Goal: Task Accomplishment & Management: Use online tool/utility

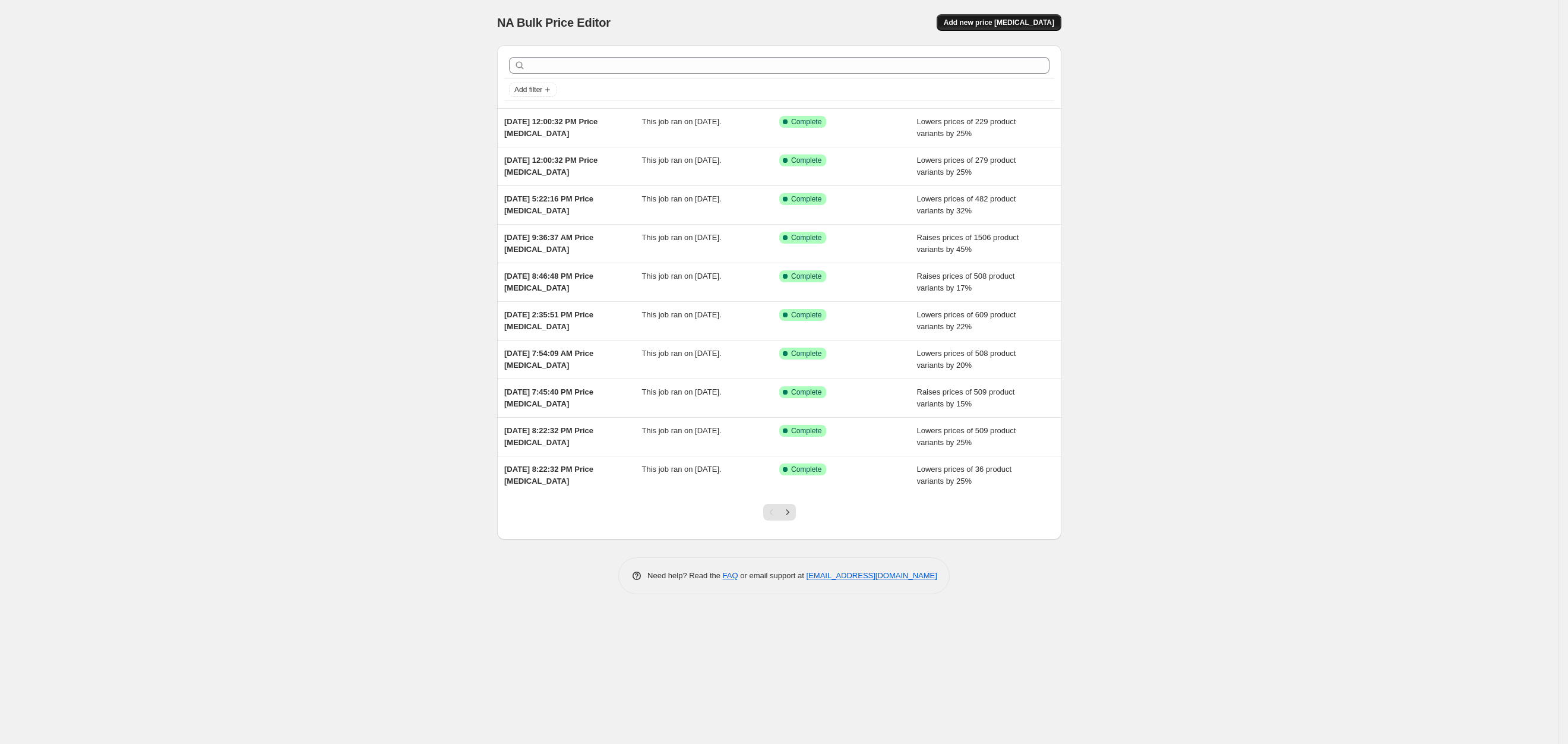
click at [986, 28] on button "Add new price [MEDICAL_DATA]" at bounding box center [999, 23] width 125 height 16
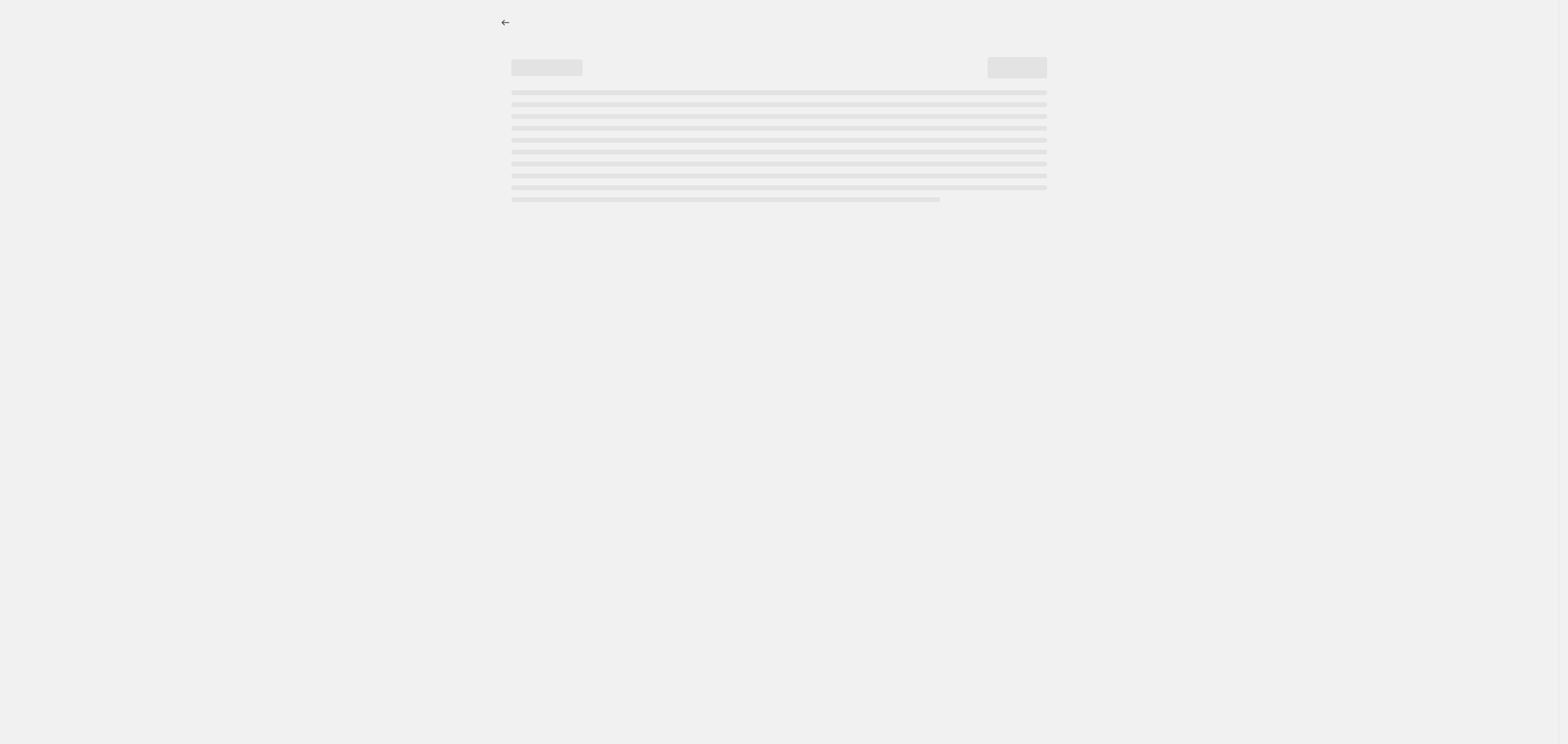
select select "percentage"
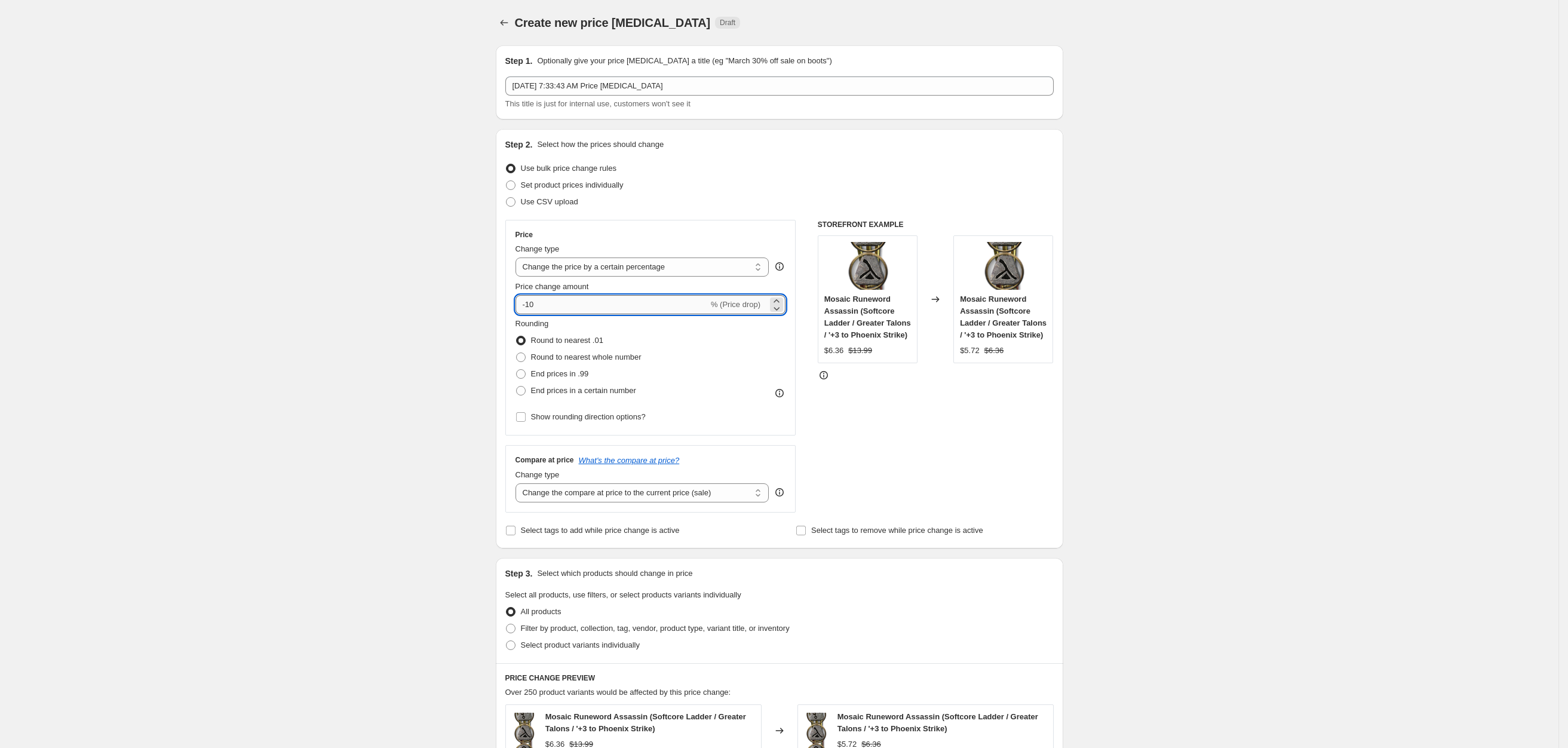
drag, startPoint x: 547, startPoint y: 298, endPoint x: 531, endPoint y: 301, distance: 16.3
click at [531, 301] on input "-10" at bounding box center [612, 305] width 193 height 19
drag, startPoint x: 531, startPoint y: 306, endPoint x: 521, endPoint y: 305, distance: 10.0
click at [522, 305] on input "-37" at bounding box center [612, 305] width 193 height 19
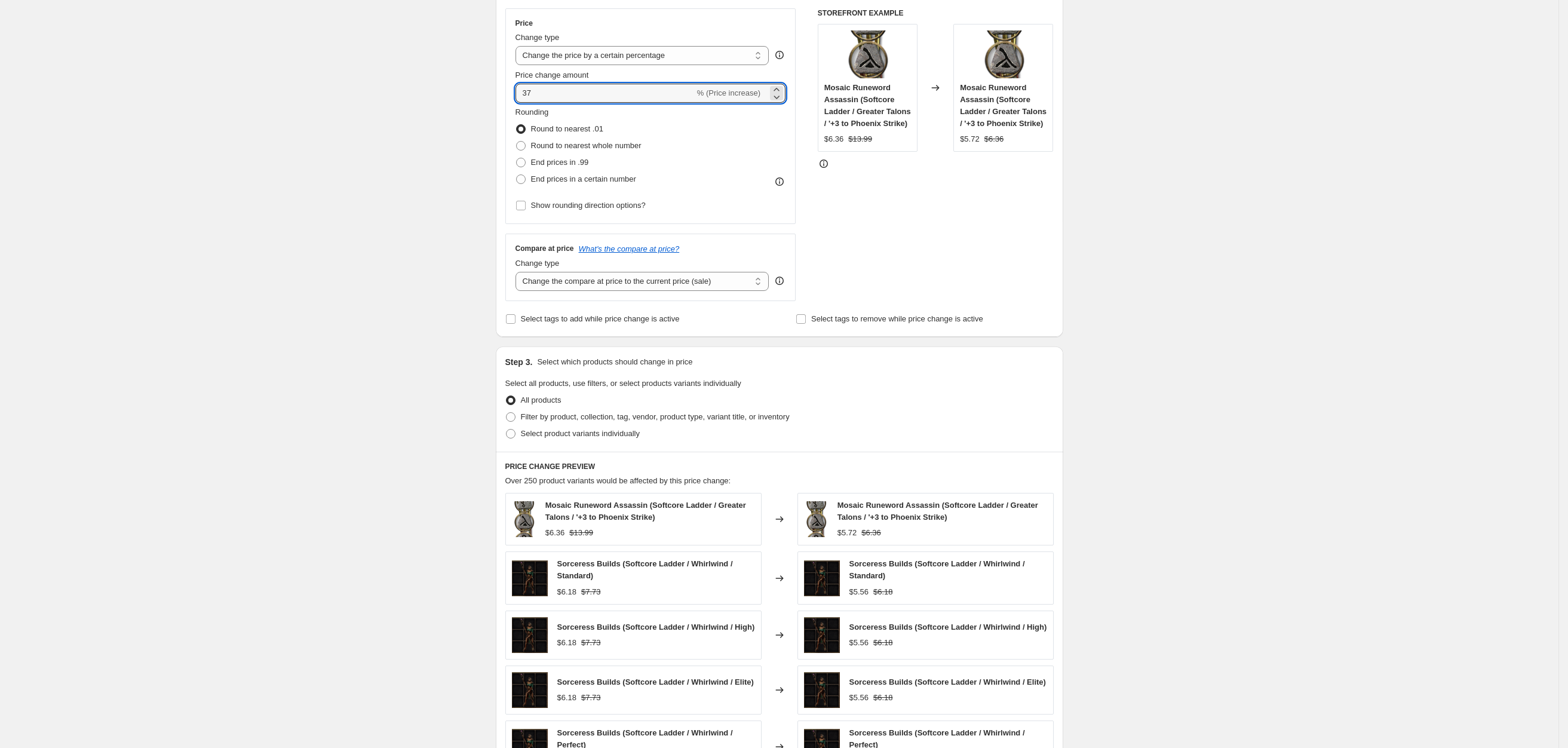
scroll to position [268, 0]
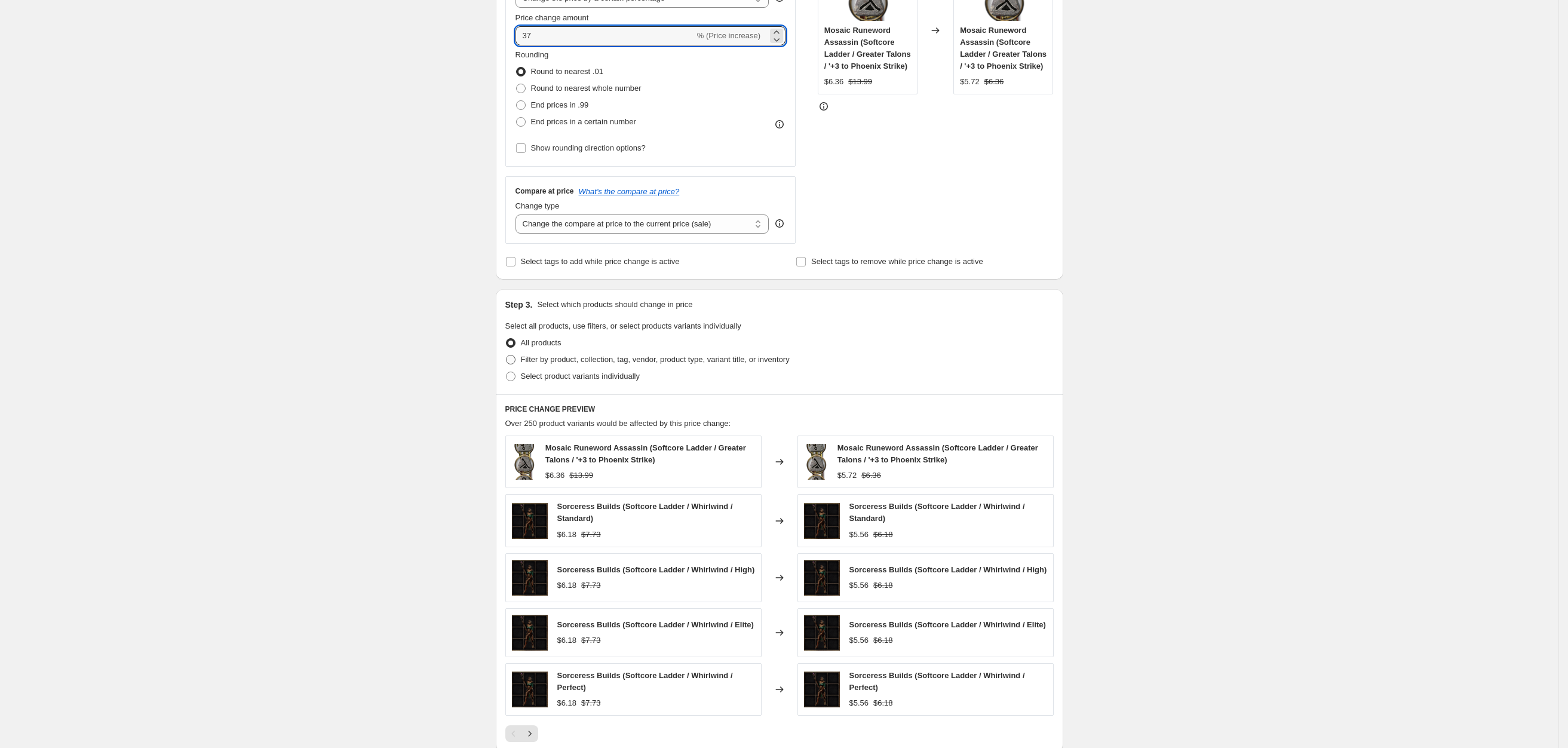
type input "37"
click at [559, 356] on span "Filter by product, collection, tag, vendor, product type, variant title, or inv…" at bounding box center [655, 359] width 268 height 9
click at [507, 356] on input "Filter by product, collection, tag, vendor, product type, variant title, or inv…" at bounding box center [506, 355] width 1 height 1
radio input "true"
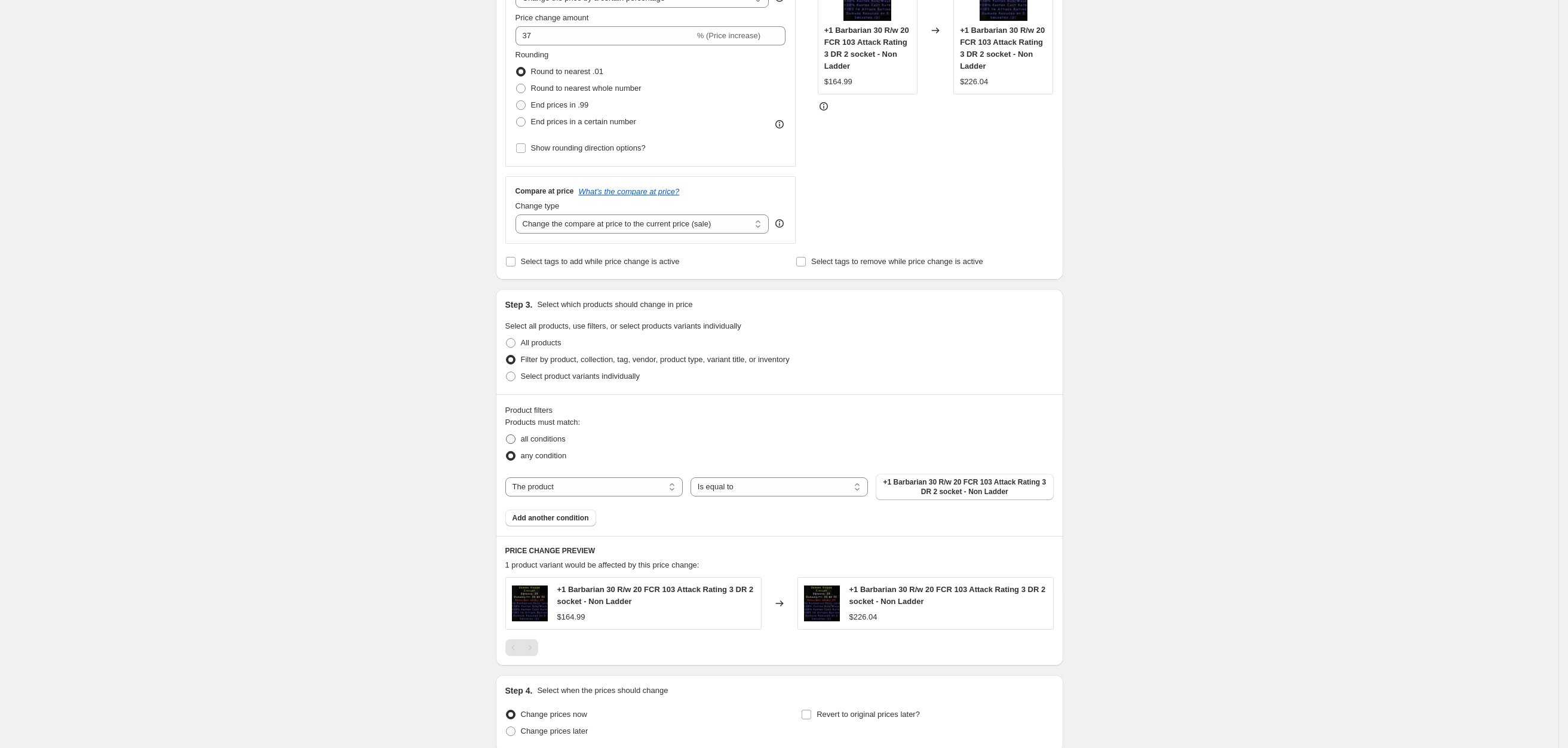
click at [553, 437] on span "all conditions" at bounding box center [543, 438] width 45 height 9
click at [507, 435] on input "all conditions" at bounding box center [506, 434] width 1 height 1
radio input "true"
click at [570, 516] on span "Add another condition" at bounding box center [550, 517] width 76 height 9
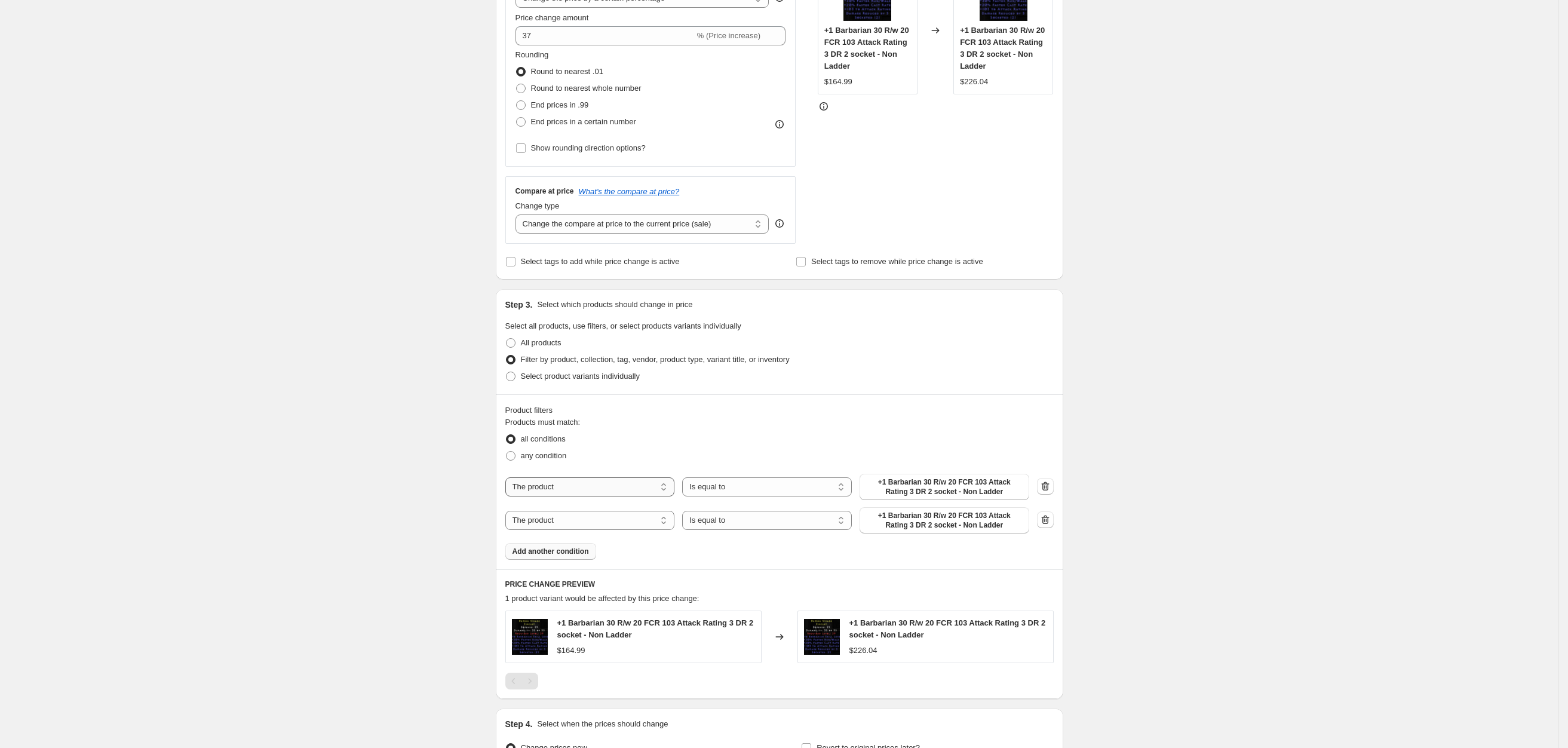
click at [579, 486] on select "The product The product's collection The product's tag The product's vendor The…" at bounding box center [590, 486] width 170 height 19
select select "collection"
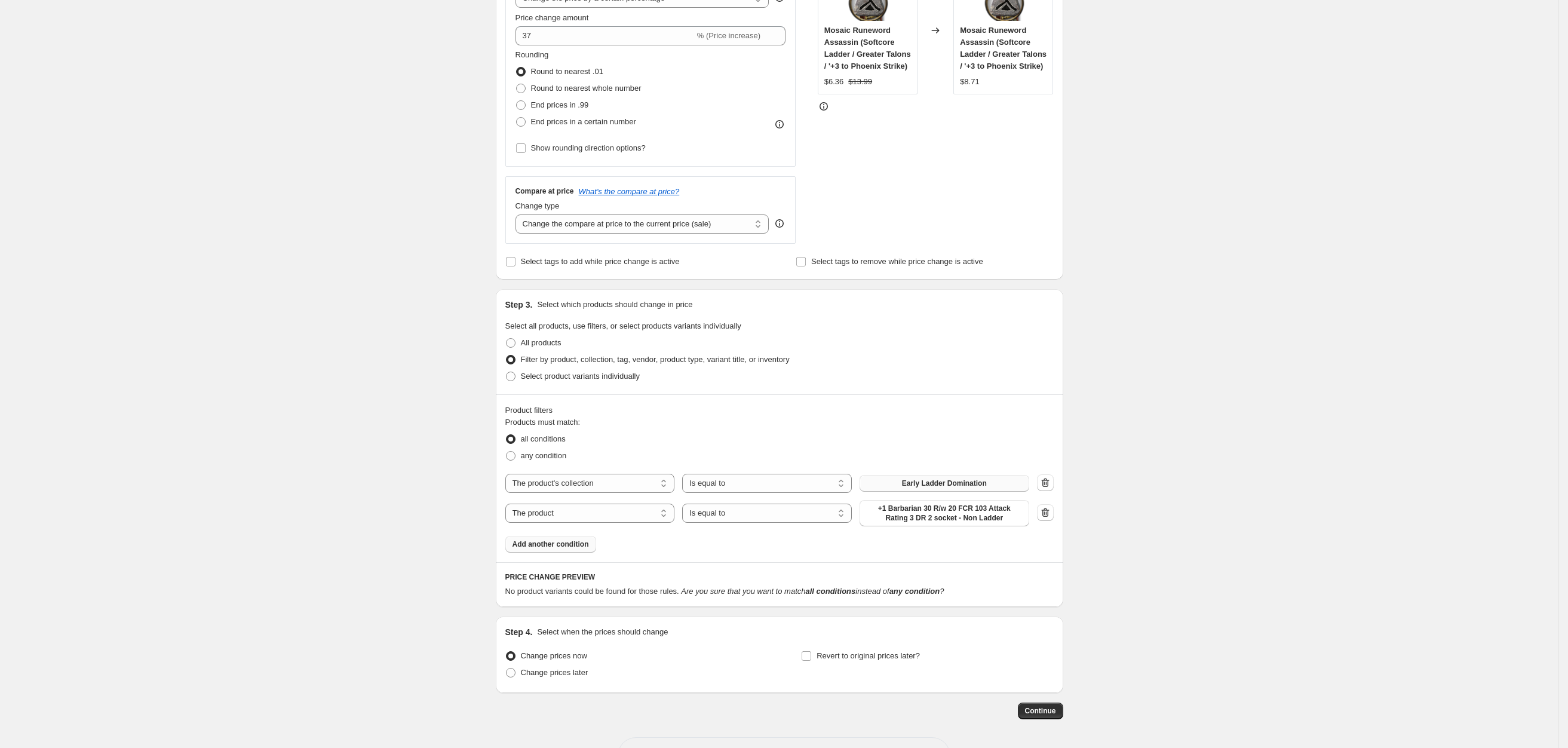
click at [977, 477] on button "Early Ladder Domination" at bounding box center [944, 483] width 170 height 16
click at [590, 505] on select "The product The product's collection The product's tag The product's vendor The…" at bounding box center [590, 513] width 170 height 19
select select "title"
drag, startPoint x: 925, startPoint y: 514, endPoint x: 708, endPoint y: 485, distance: 218.9
click at [742, 488] on div "The product The product's collection The product's tag The product's vendor The…" at bounding box center [780, 497] width 548 height 45
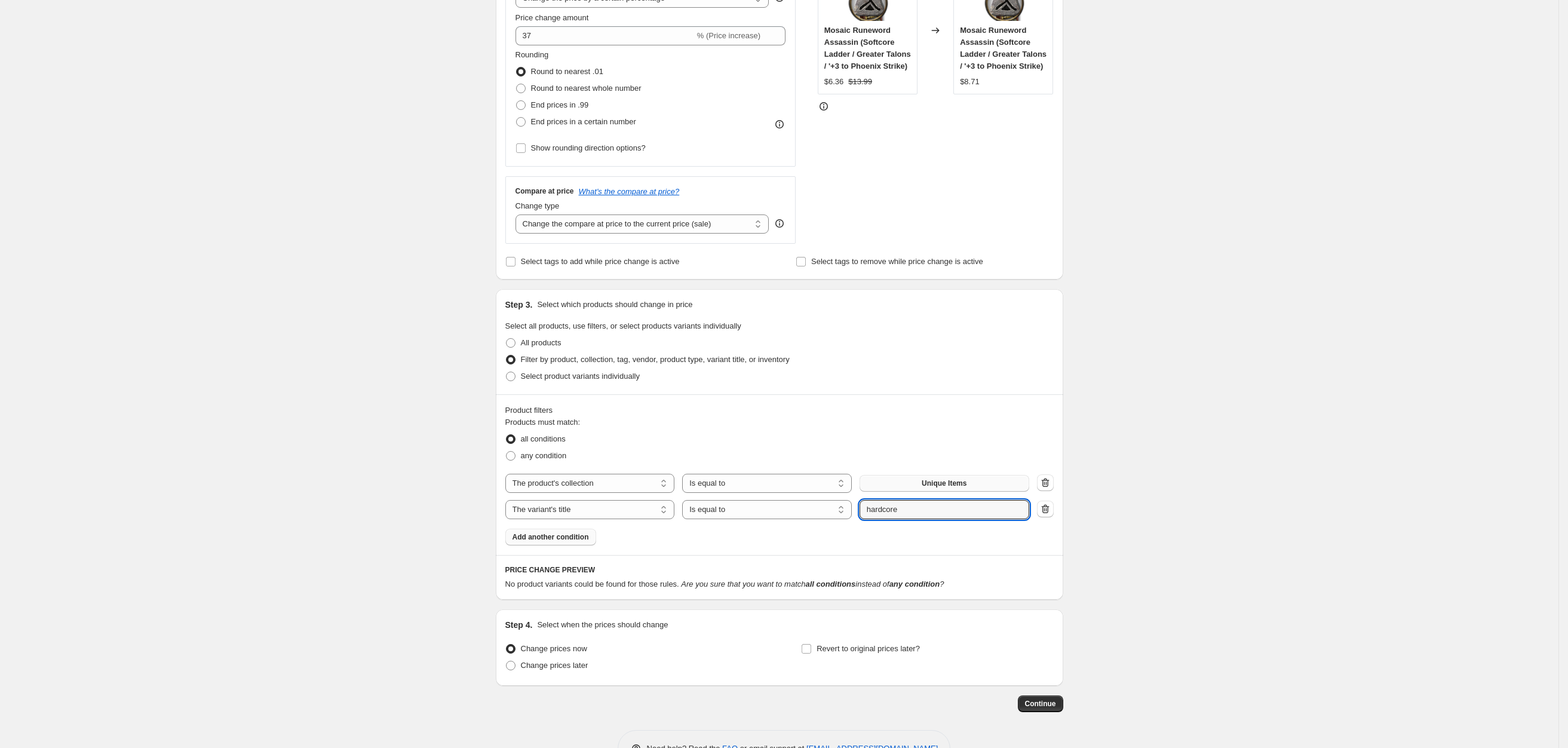
click at [1348, 394] on div "Create new price [MEDICAL_DATA]. This page is ready Create new price [MEDICAL_D…" at bounding box center [779, 258] width 1559 height 1054
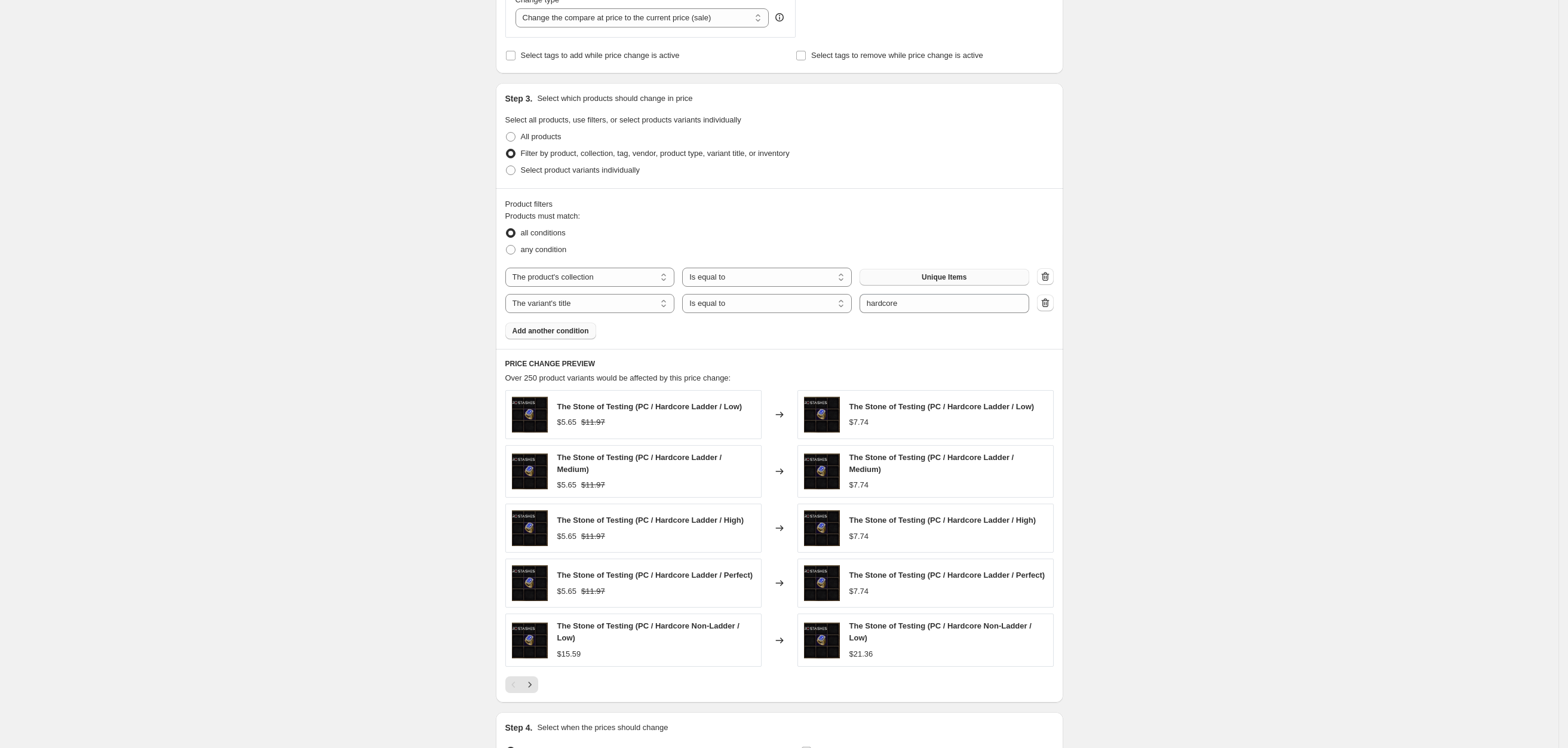
scroll to position [619, 0]
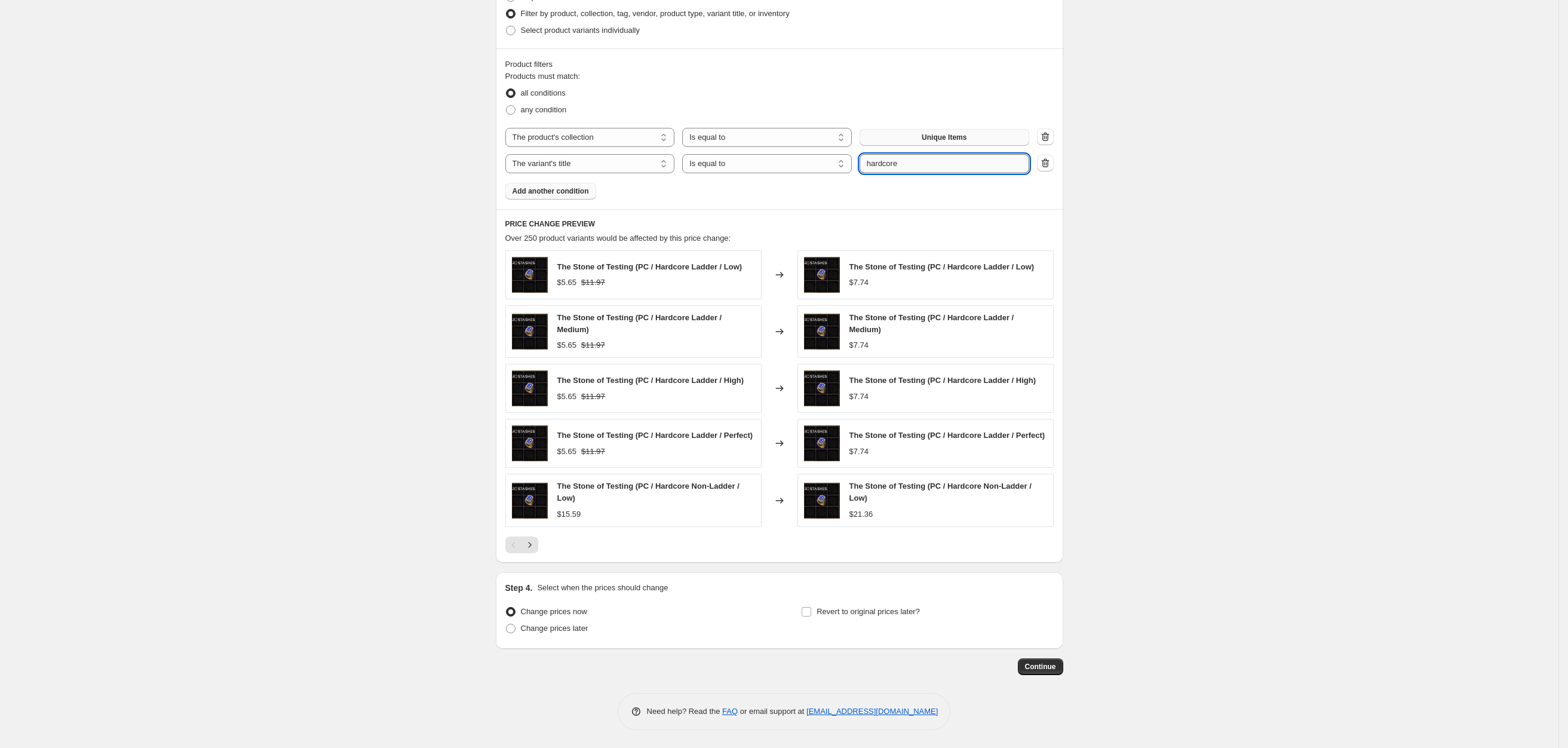
click at [904, 159] on input "hardcore" at bounding box center [944, 164] width 170 height 19
click at [1223, 295] on div "Create new price [MEDICAL_DATA]. This page is ready Create new price [MEDICAL_D…" at bounding box center [779, 66] width 1559 height 1363
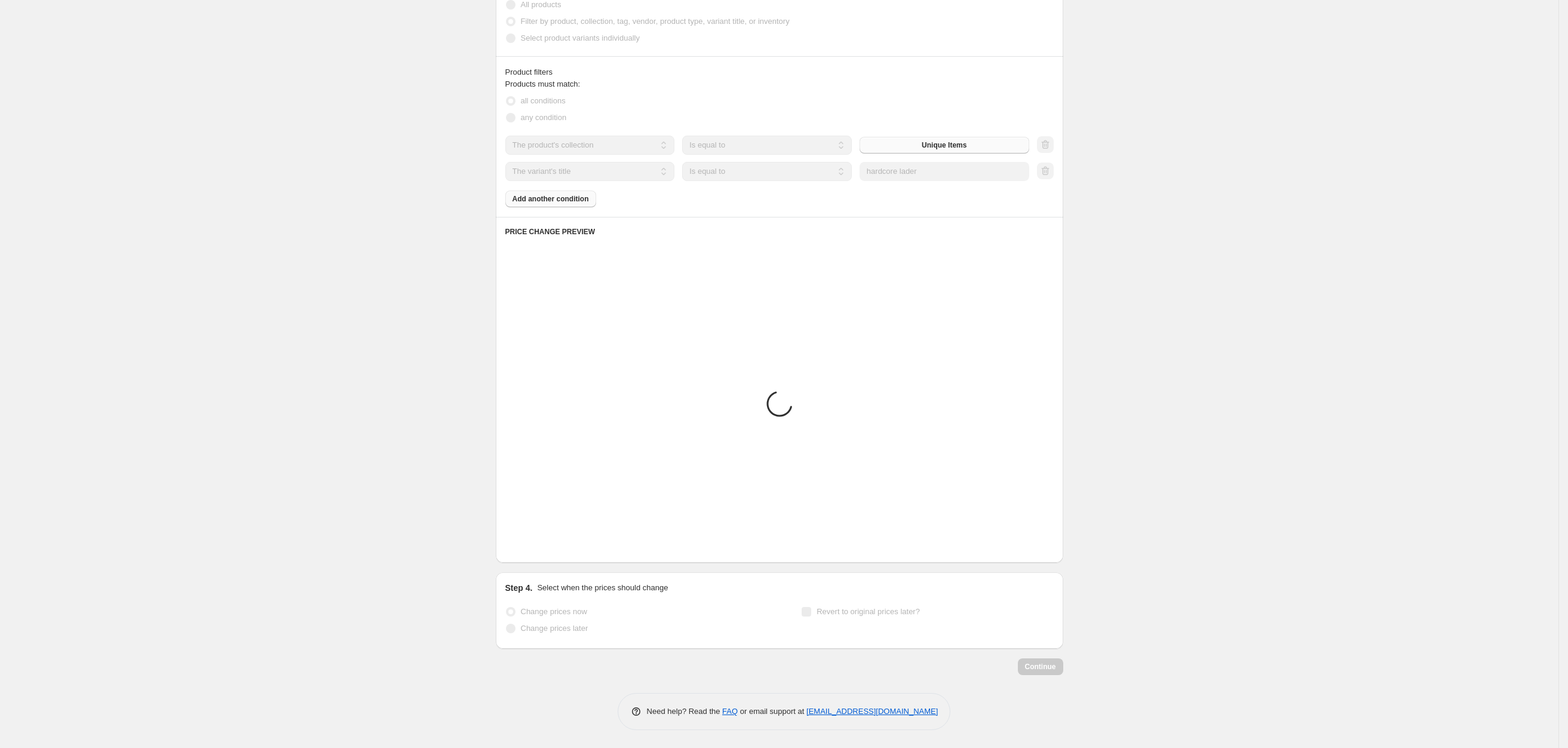
scroll to position [307, 0]
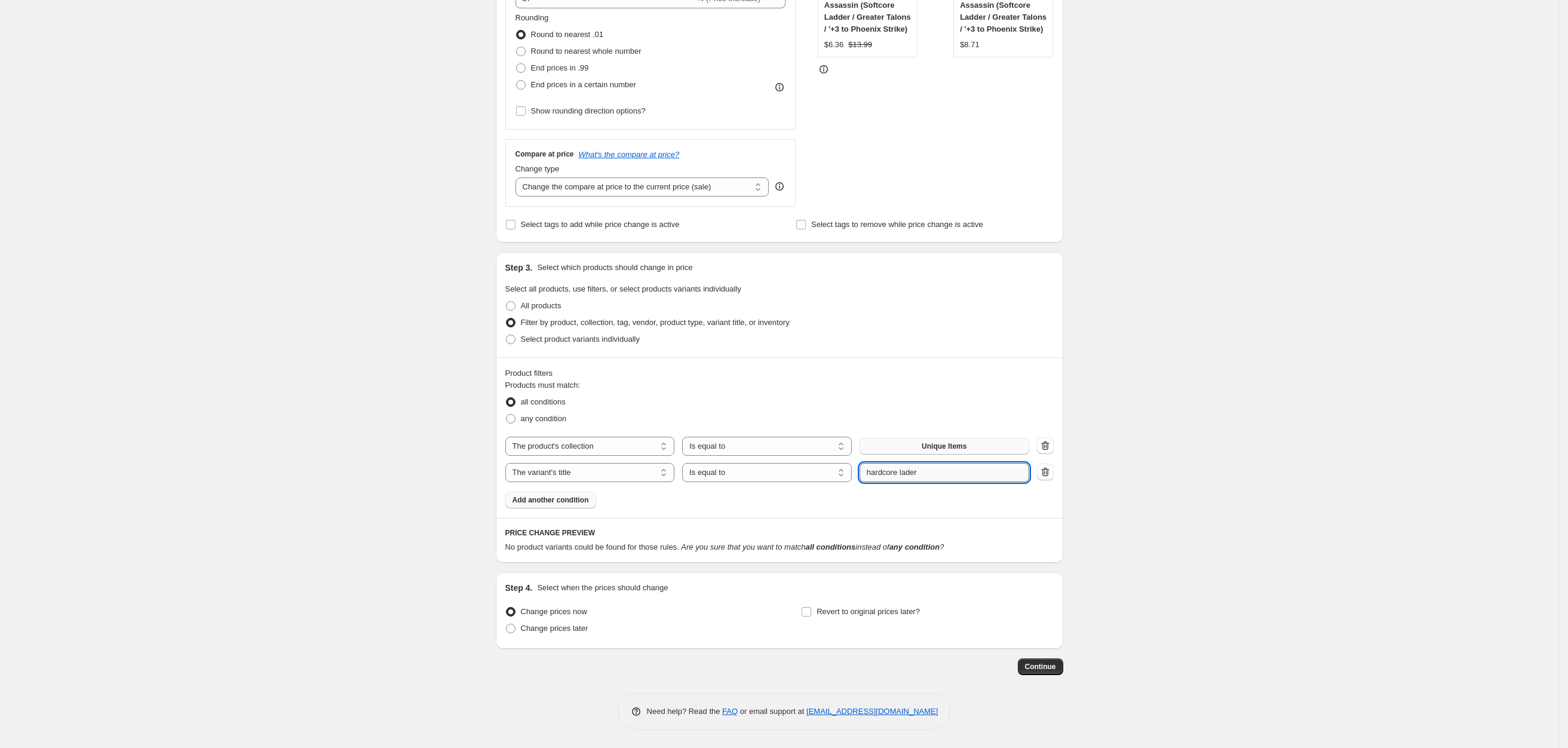
click at [909, 474] on input "hardcore lader" at bounding box center [944, 473] width 170 height 19
type input "hardcore ladder"
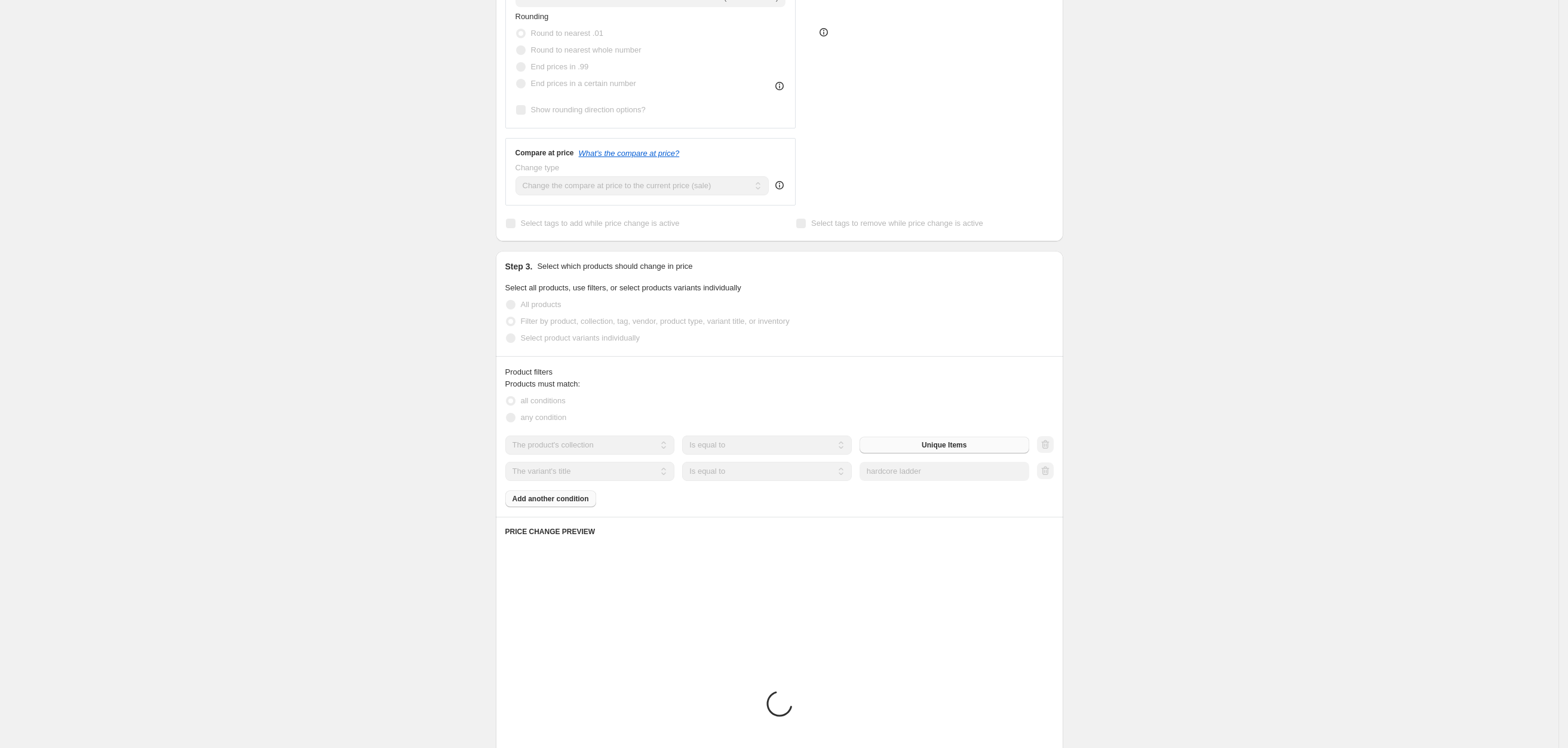
click at [1188, 375] on div "Create new price [MEDICAL_DATA]. This page is ready Create new price [MEDICAL_D…" at bounding box center [779, 370] width 1559 height 1354
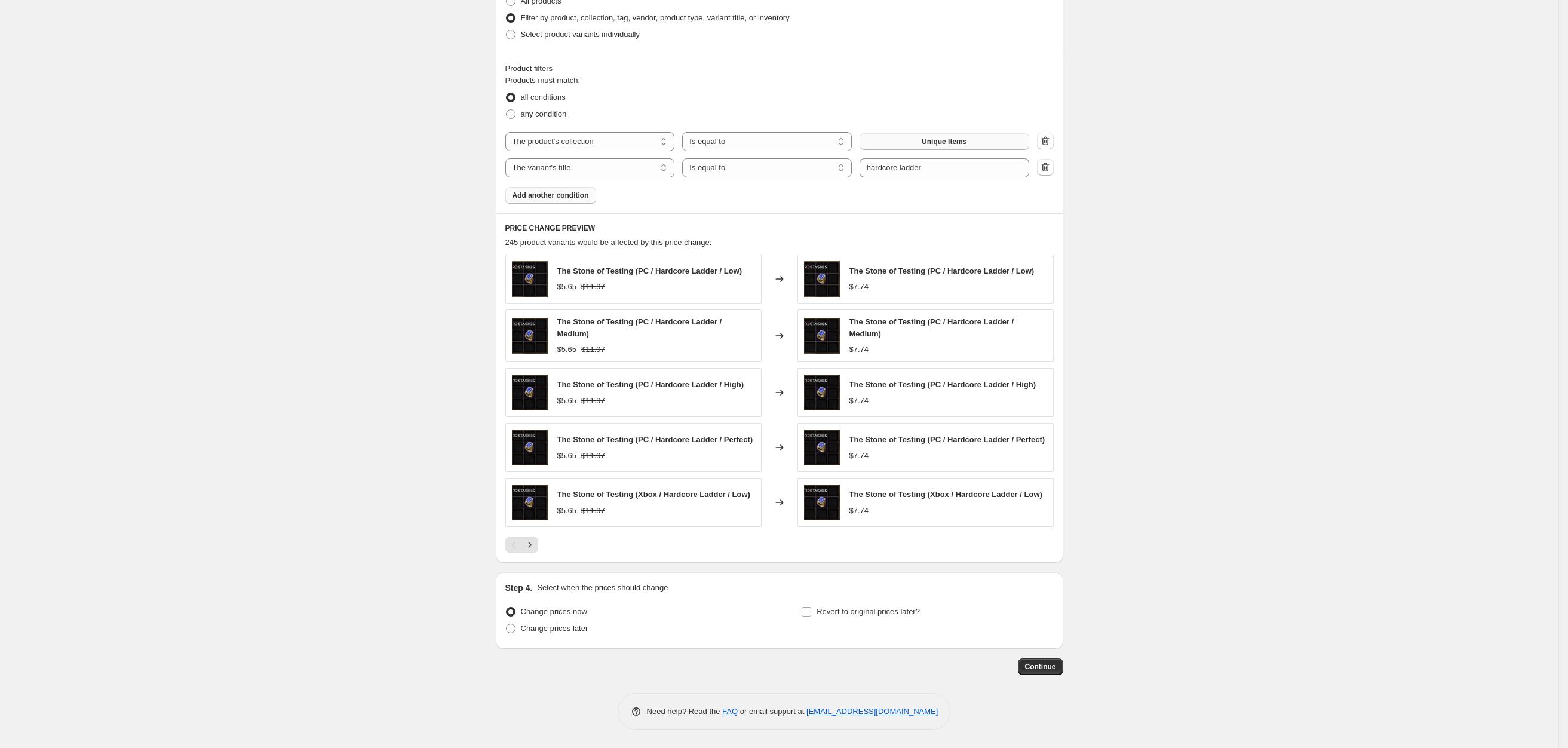
scroll to position [615, 0]
drag, startPoint x: 615, startPoint y: 239, endPoint x: 728, endPoint y: 239, distance: 113.0
click at [728, 239] on div "245 product variants would be affected by this price change:" at bounding box center [780, 242] width 548 height 12
click at [728, 239] on div "245 product variants would be affected by this price change:" at bounding box center [780, 242] width 548 height 12
click at [531, 550] on icon "Next" at bounding box center [529, 545] width 12 height 12
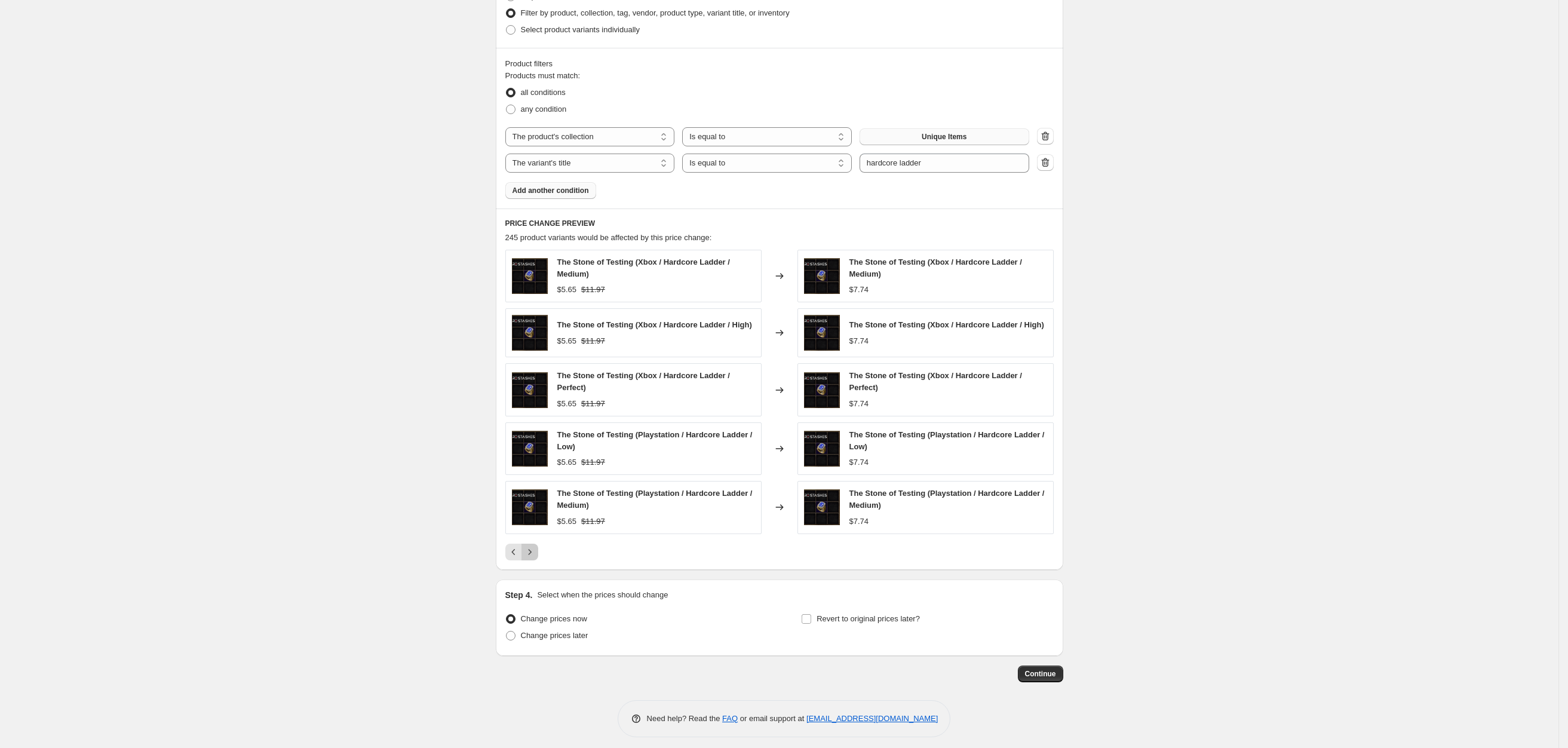
click at [536, 548] on button "Next" at bounding box center [529, 552] width 16 height 16
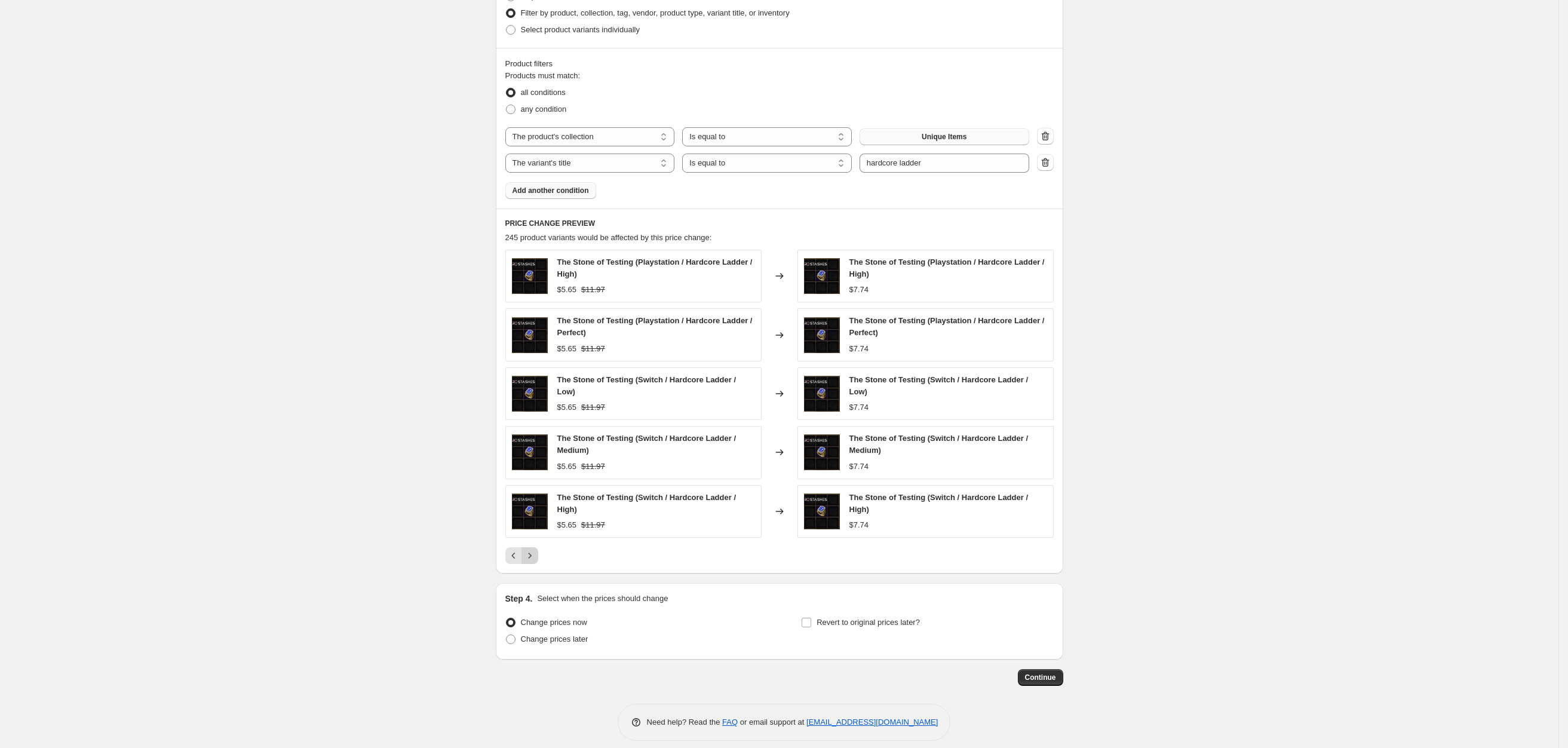
click at [536, 552] on button "Next" at bounding box center [529, 555] width 16 height 16
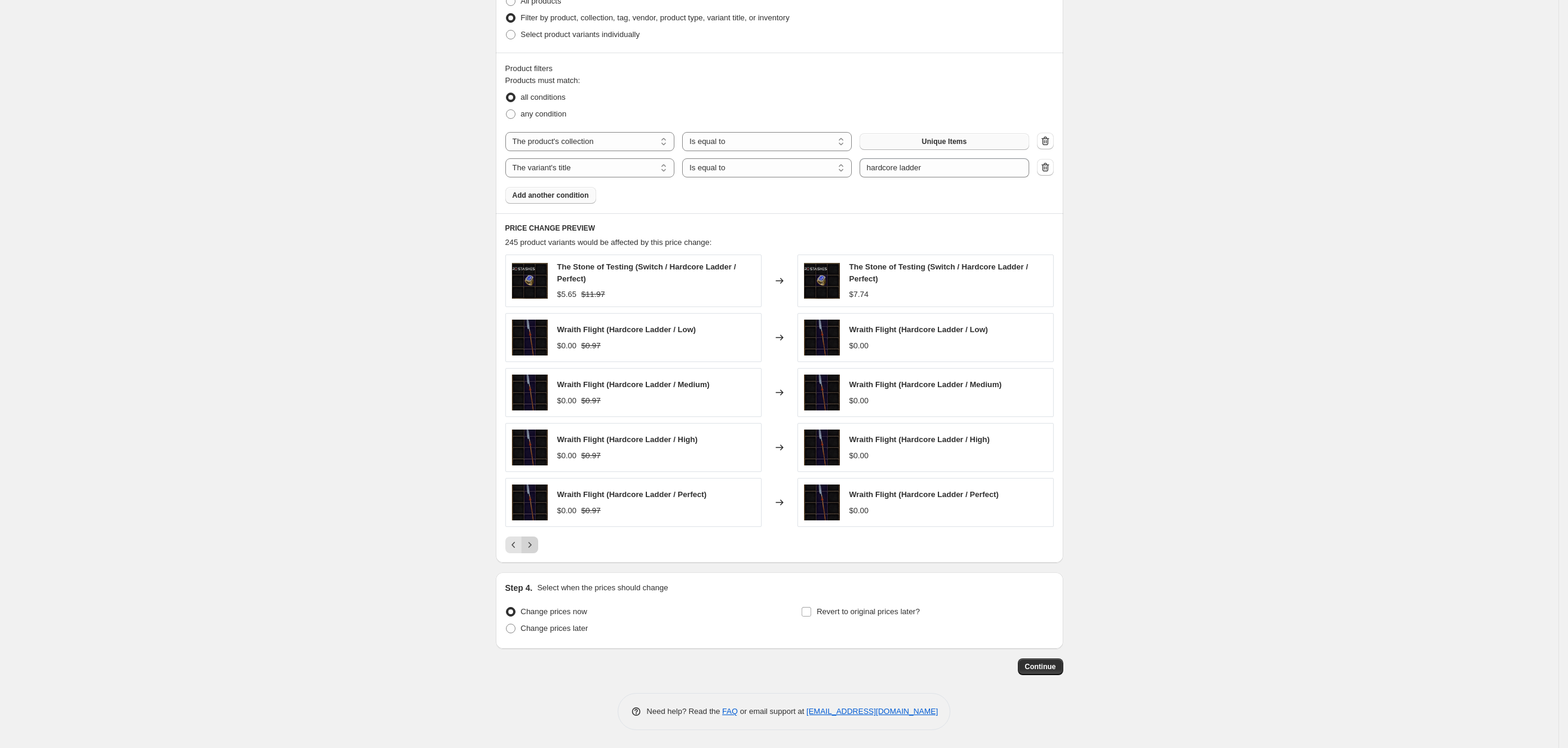
click at [536, 552] on button "Next" at bounding box center [529, 545] width 16 height 16
click at [533, 548] on icon "Next" at bounding box center [529, 545] width 12 height 12
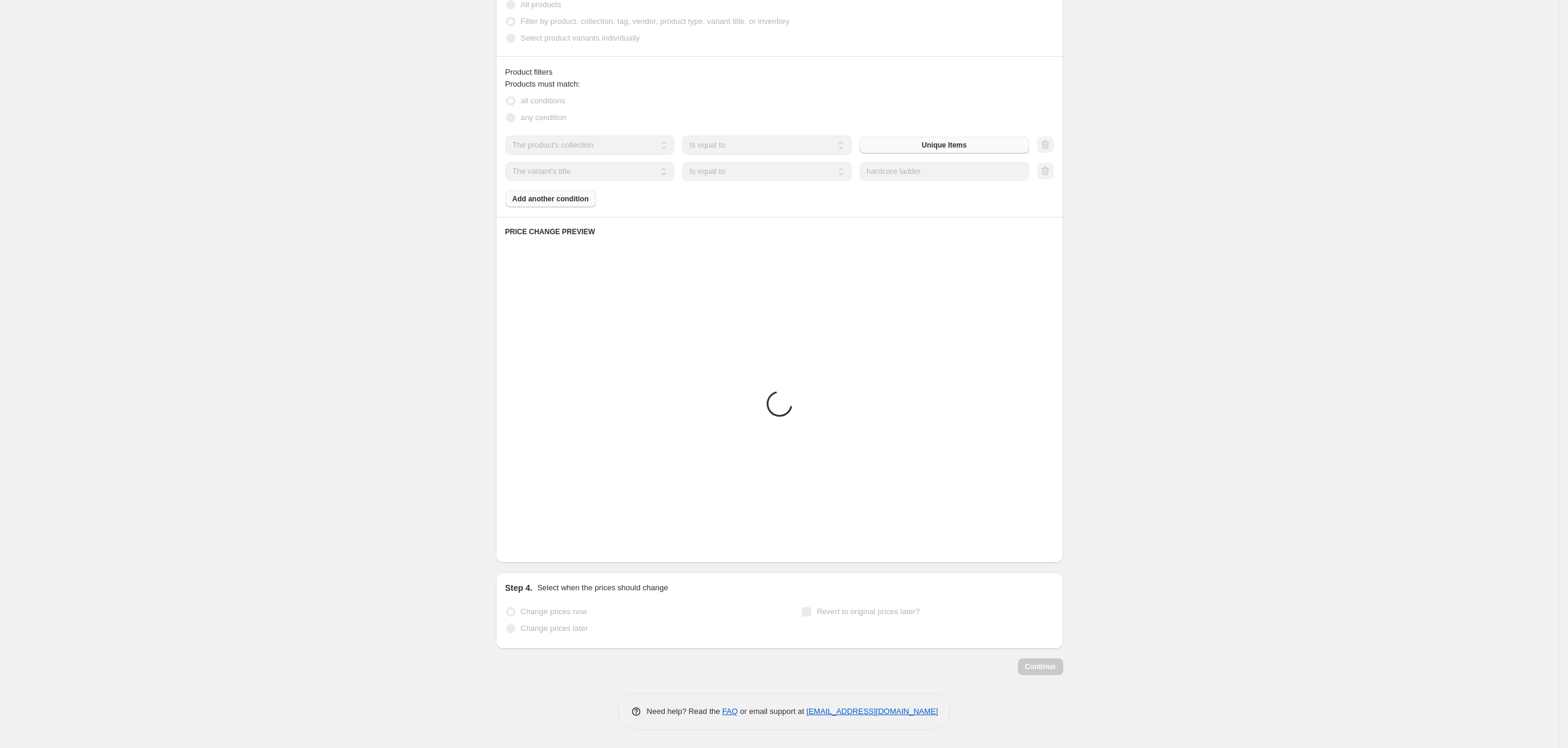
click at [534, 545] on button "Next" at bounding box center [529, 545] width 16 height 16
click at [534, 545] on div "Loading... Placeholder $59.05 $65.61 Changed to Placeholder $53.15 $59.05 Loadi…" at bounding box center [780, 405] width 548 height 295
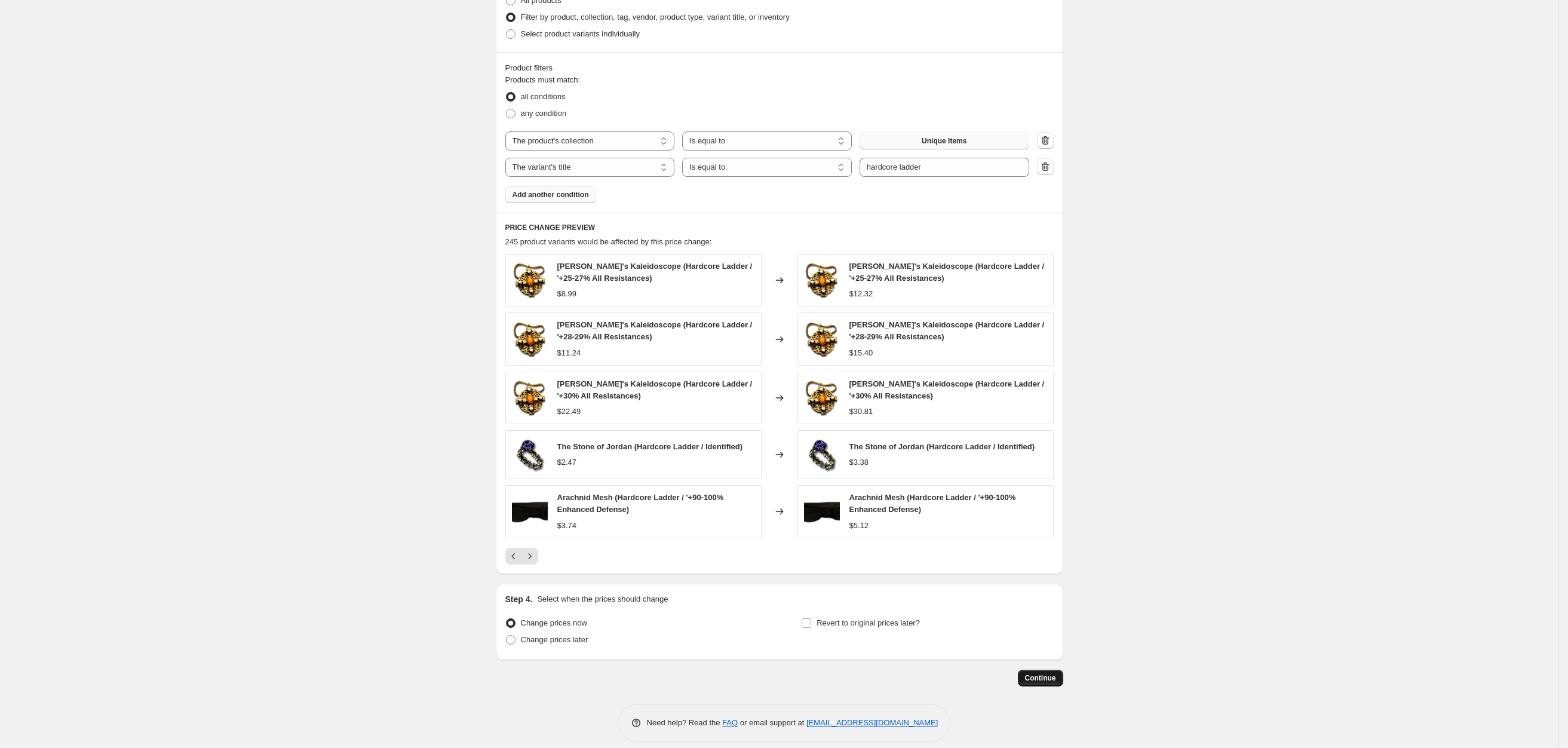
click at [1056, 683] on span "Continue" at bounding box center [1040, 678] width 31 height 9
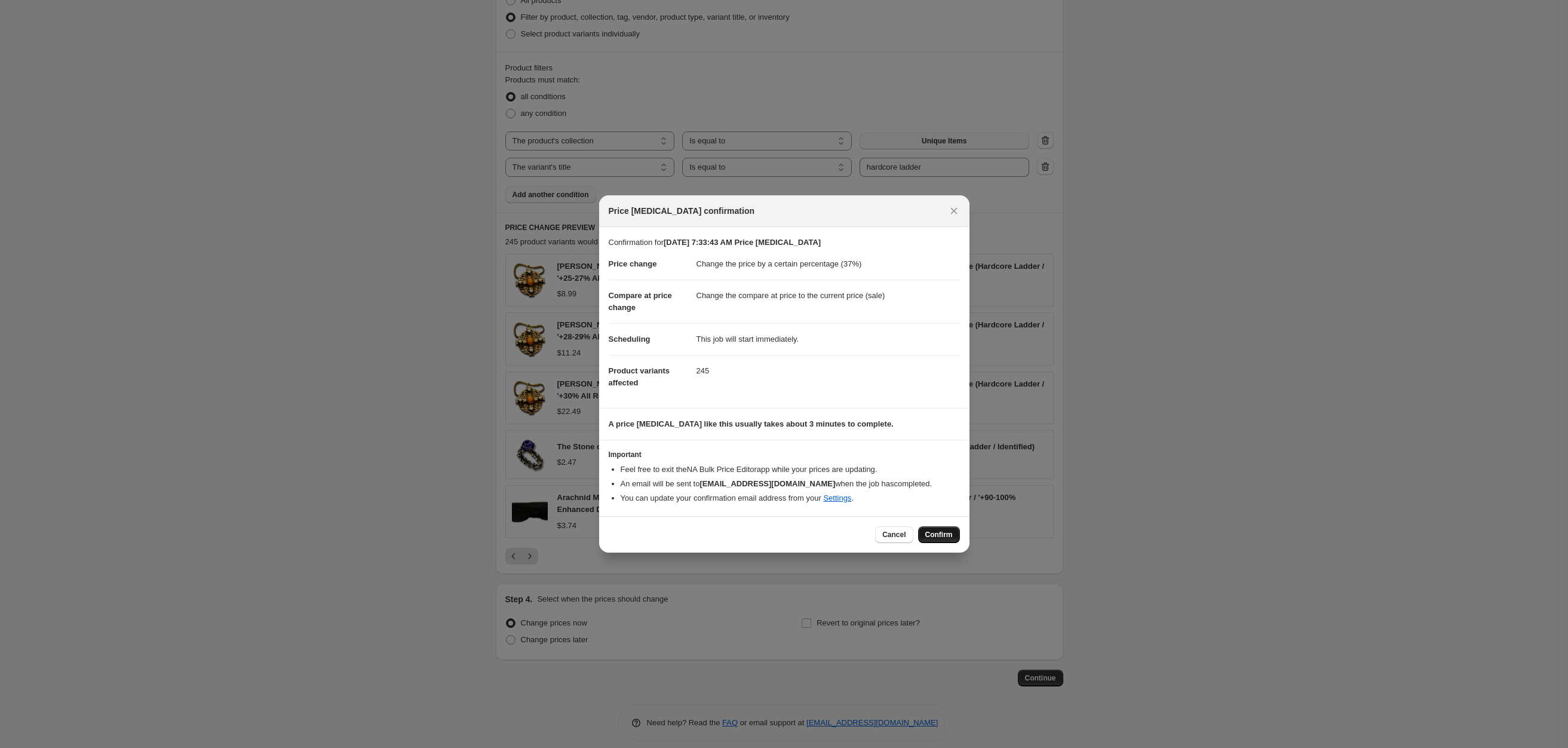
click at [938, 538] on span "Confirm" at bounding box center [939, 534] width 27 height 9
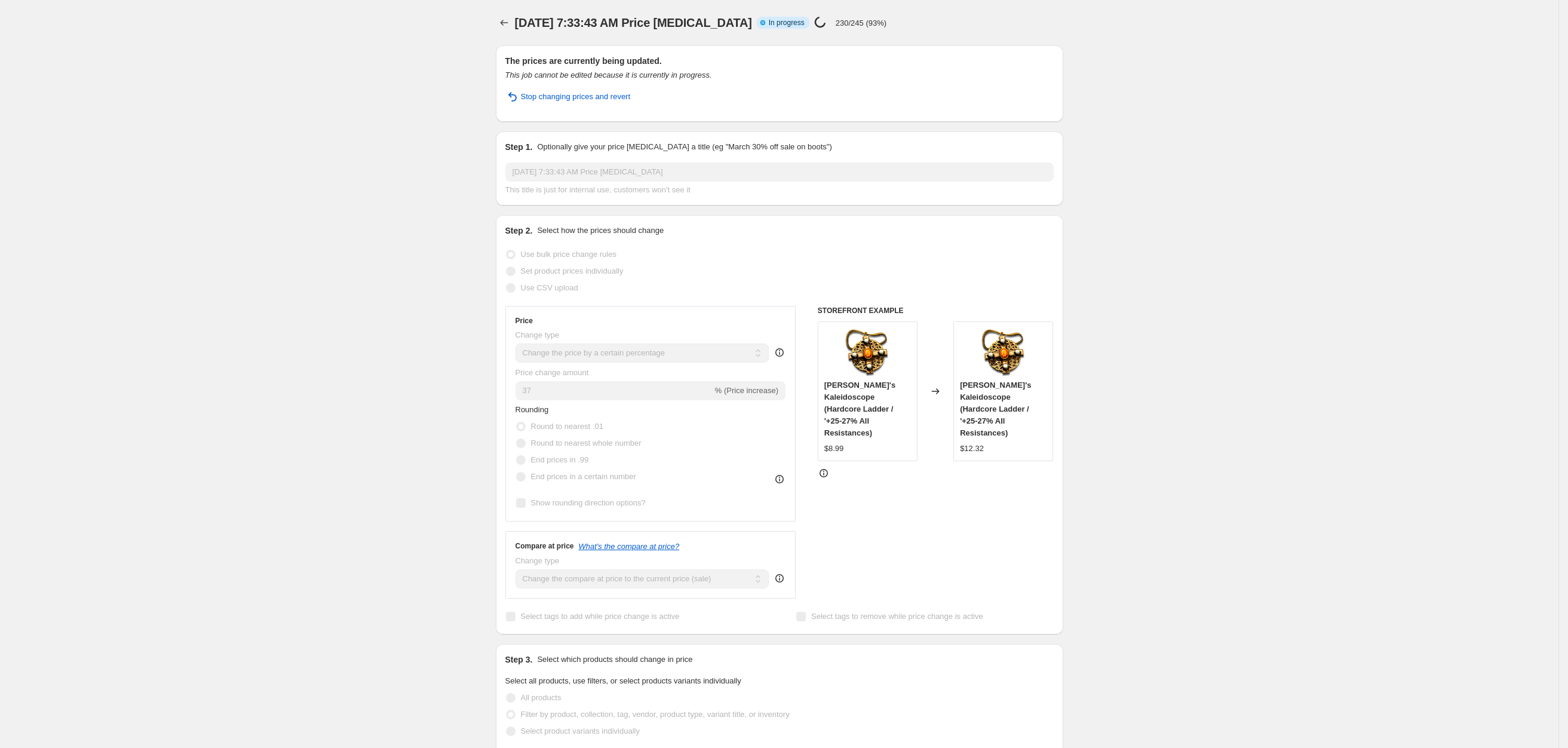
select select "percentage"
select select "collection"
select select "title"
